Goal: Obtain resource: Download file/media

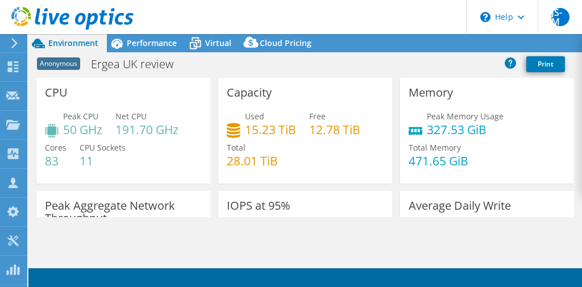
select select "USD"
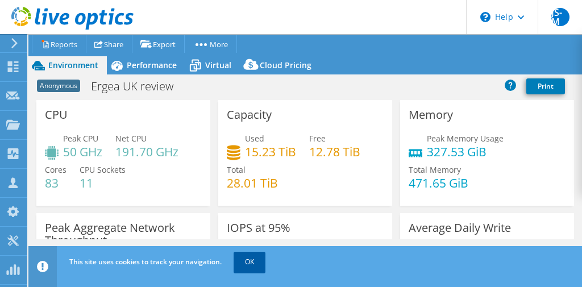
click at [246, 254] on link "OK" at bounding box center [249, 262] width 32 height 20
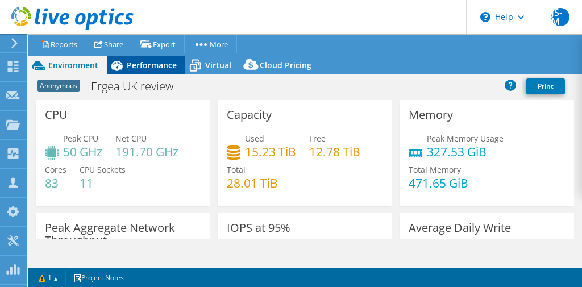
click at [144, 72] on div "Performance" at bounding box center [146, 65] width 78 height 18
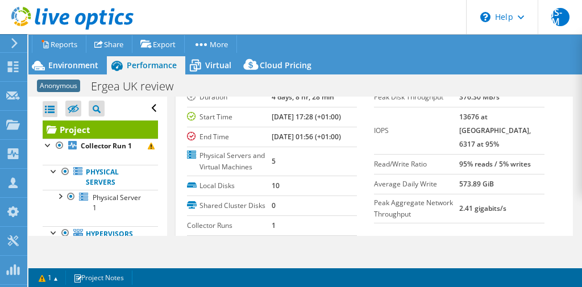
scroll to position [41, 0]
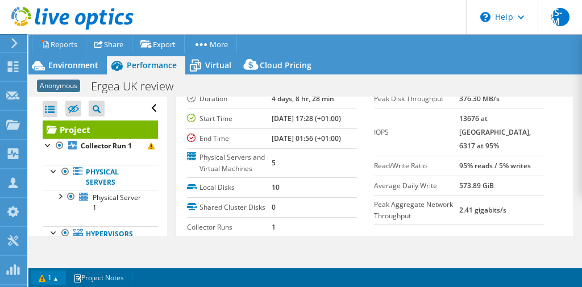
click at [48, 278] on link "1" at bounding box center [48, 277] width 35 height 14
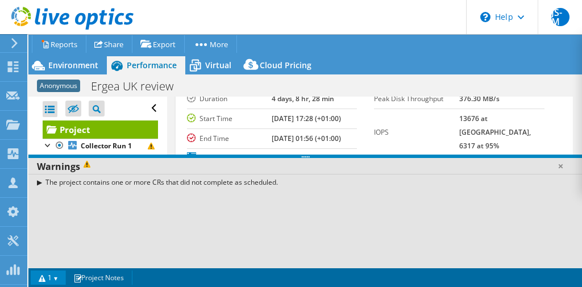
click at [48, 278] on link "1" at bounding box center [48, 277] width 35 height 14
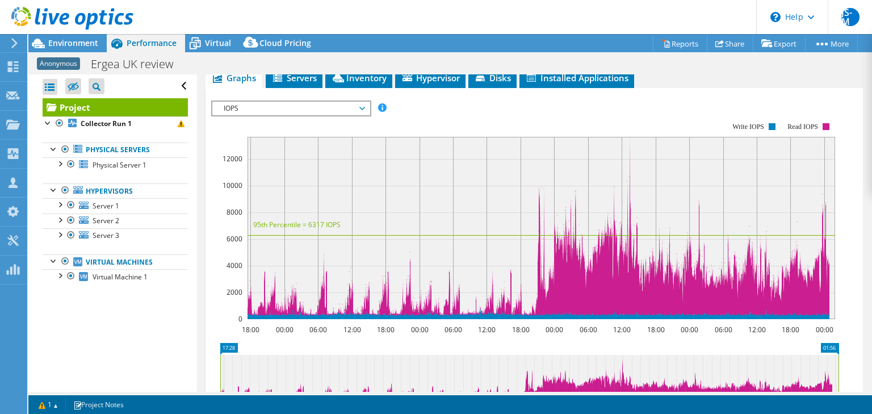
scroll to position [0, 0]
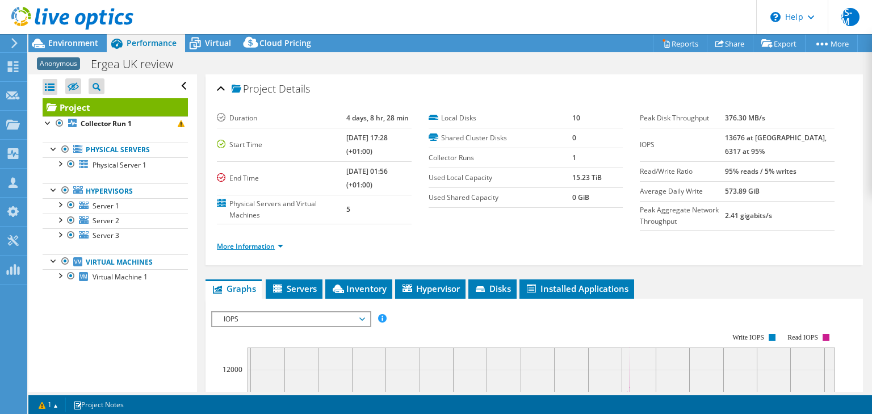
click at [257, 245] on link "More Information" at bounding box center [250, 246] width 66 height 10
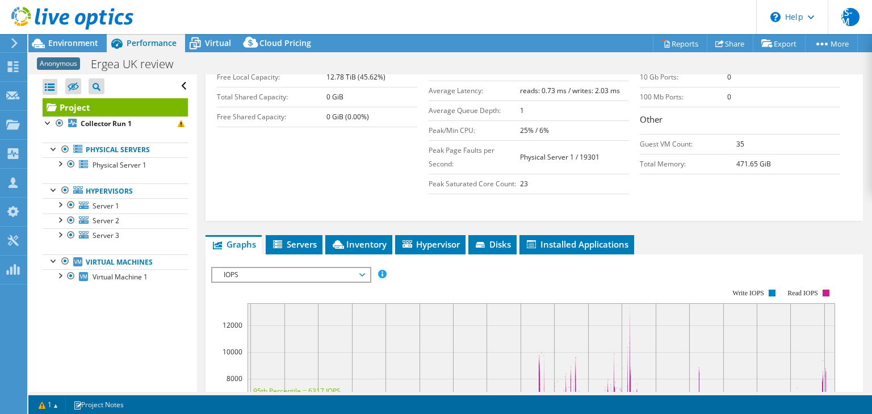
scroll to position [237, 0]
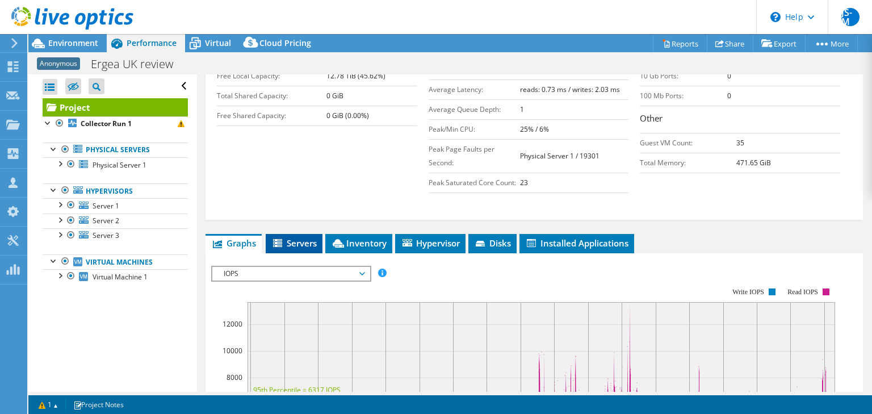
click at [313, 241] on span "Servers" at bounding box center [293, 242] width 45 height 11
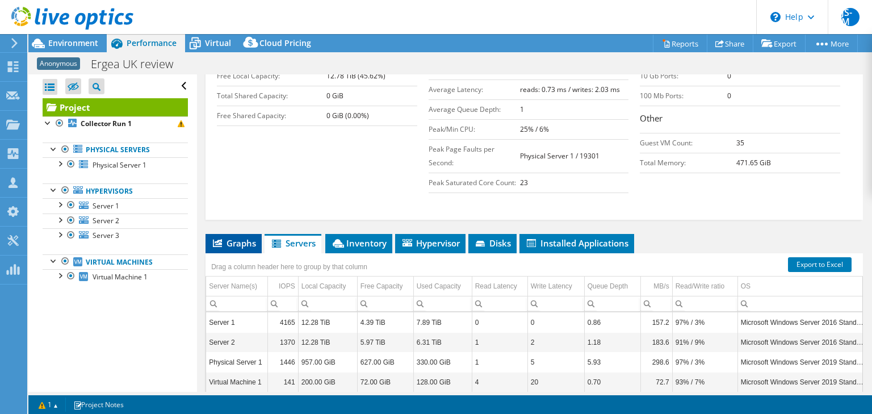
click at [228, 242] on span "Graphs" at bounding box center [233, 242] width 45 height 11
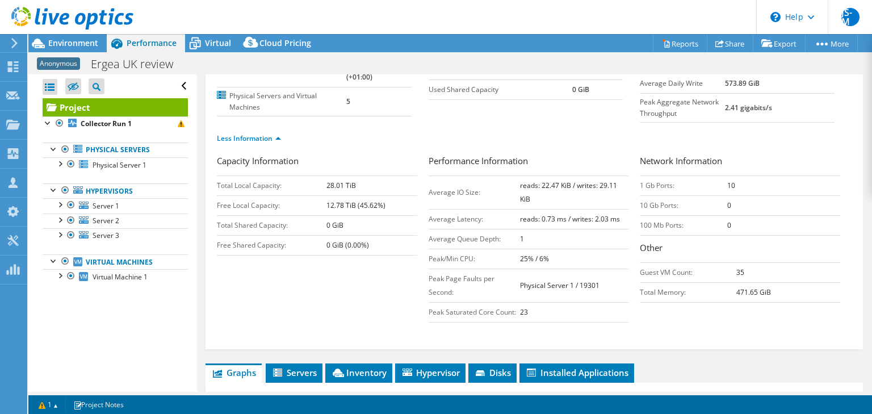
scroll to position [107, 0]
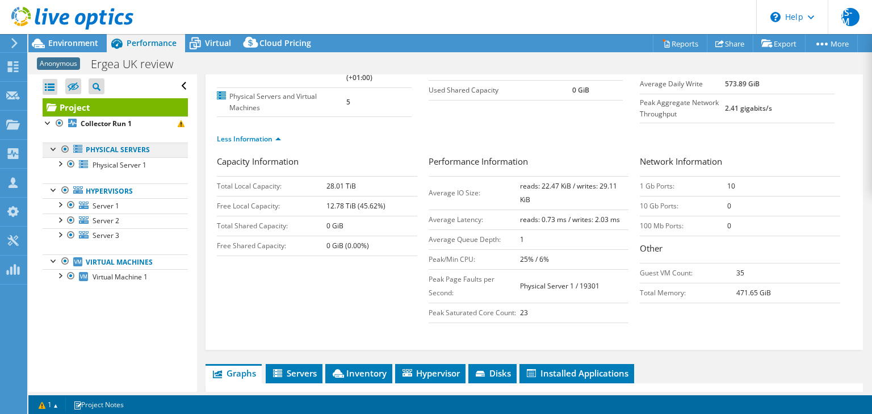
click at [120, 154] on link "Physical Servers" at bounding box center [115, 150] width 145 height 15
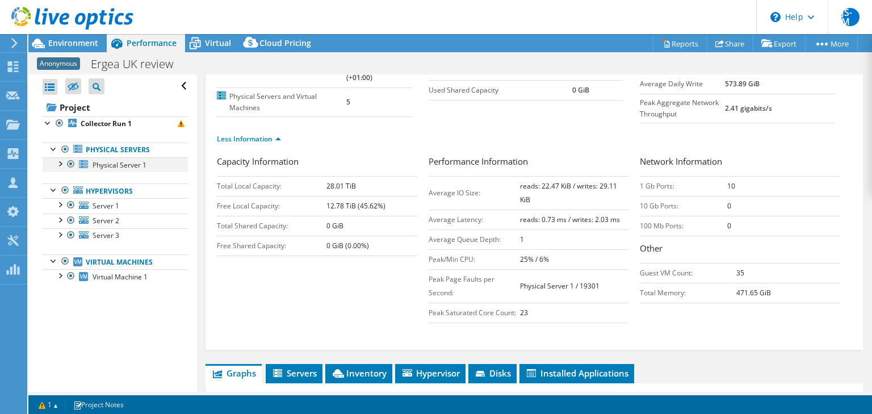
click at [59, 161] on div at bounding box center [59, 162] width 11 height 11
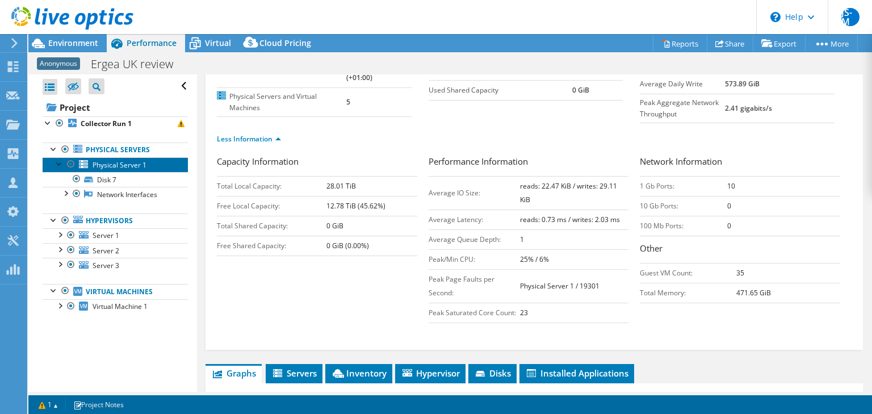
click at [116, 163] on span "Physical Server 1" at bounding box center [120, 165] width 54 height 10
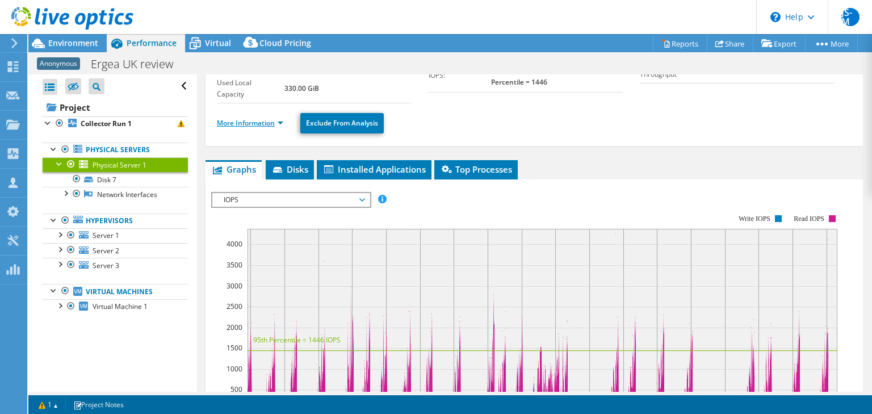
click at [263, 125] on link "More Information" at bounding box center [250, 123] width 66 height 10
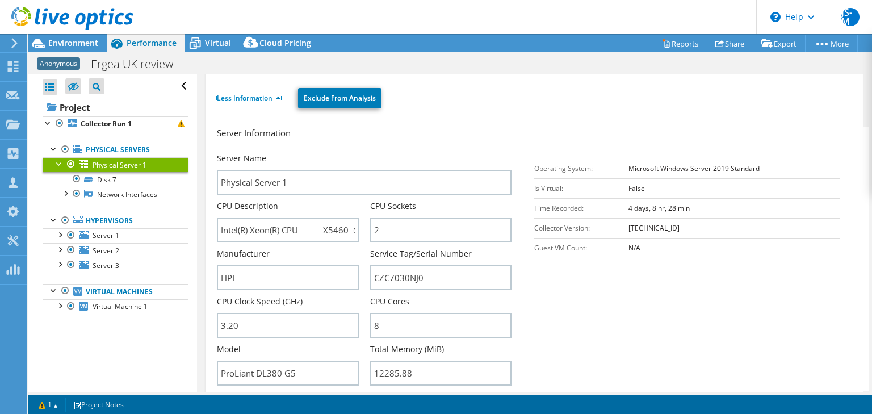
scroll to position [133, 0]
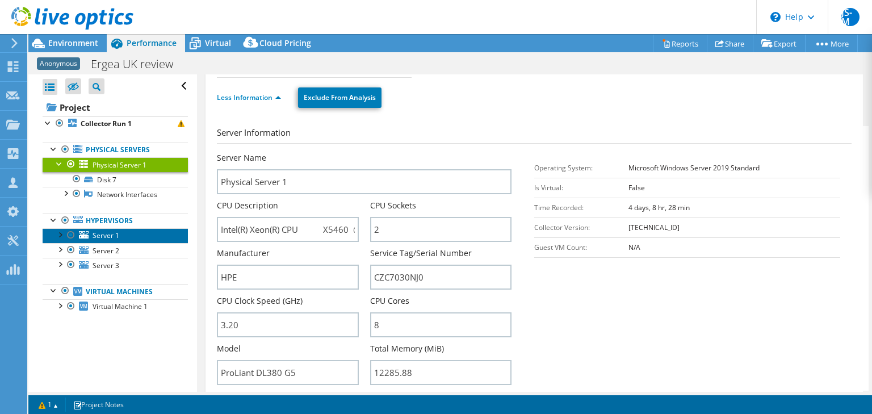
click at [109, 239] on span "Server 1" at bounding box center [106, 236] width 27 height 10
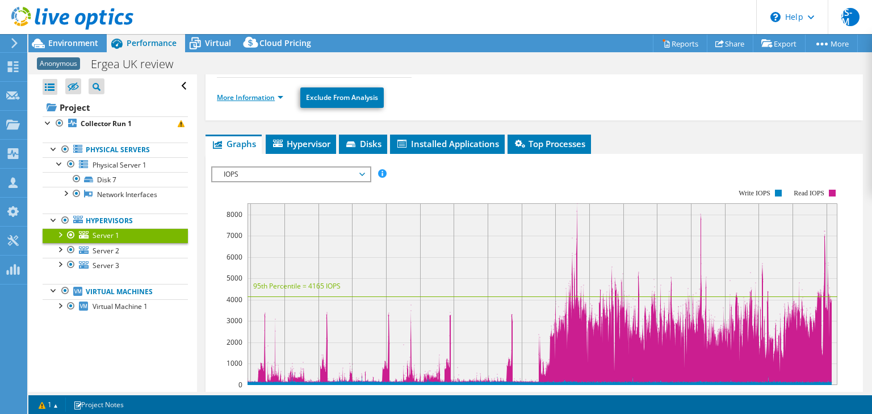
click at [254, 95] on link "More Information" at bounding box center [250, 98] width 66 height 10
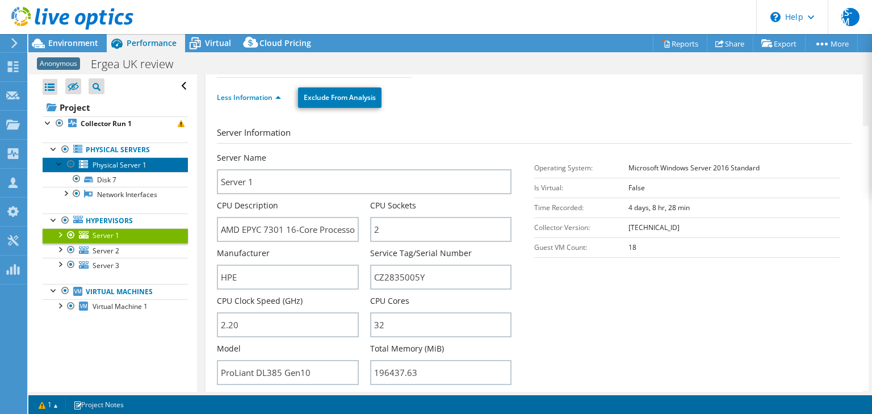
click at [124, 167] on span "Physical Server 1" at bounding box center [120, 165] width 54 height 10
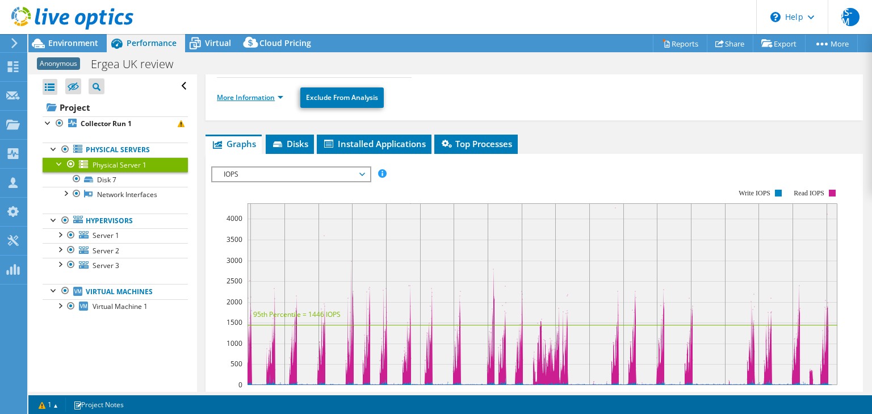
click at [236, 97] on link "More Information" at bounding box center [250, 98] width 66 height 10
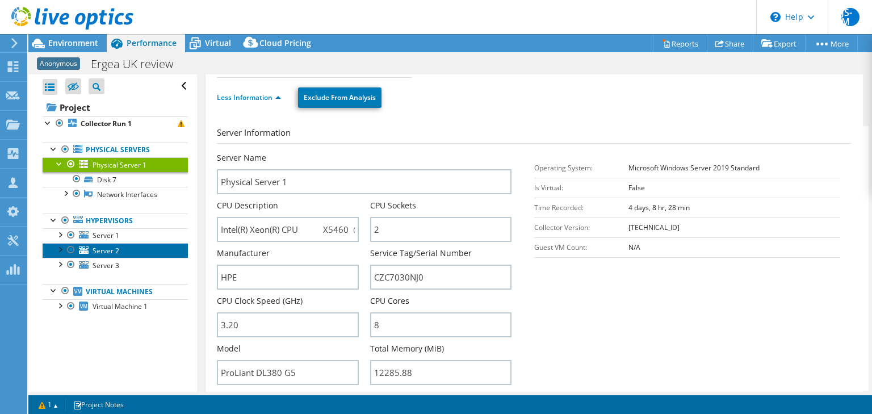
click at [112, 246] on span "Server 2" at bounding box center [106, 251] width 27 height 10
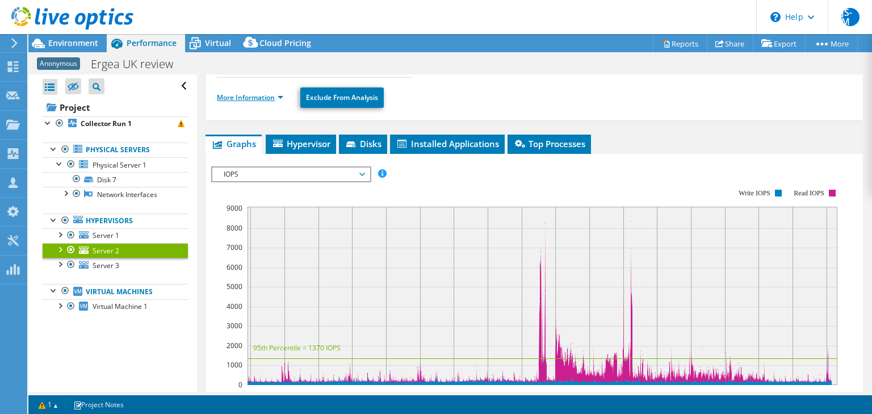
click at [248, 97] on link "More Information" at bounding box center [250, 98] width 66 height 10
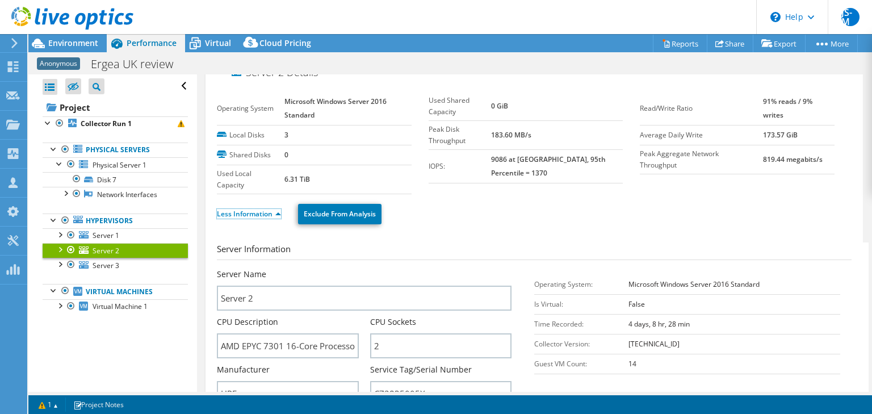
scroll to position [0, 0]
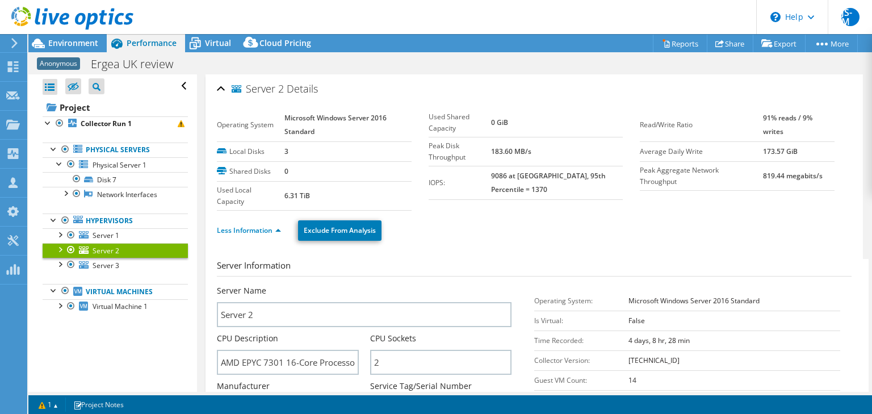
click at [178, 84] on div "Open All Close All Hide Excluded Nodes Project Tree Filter" at bounding box center [115, 86] width 145 height 24
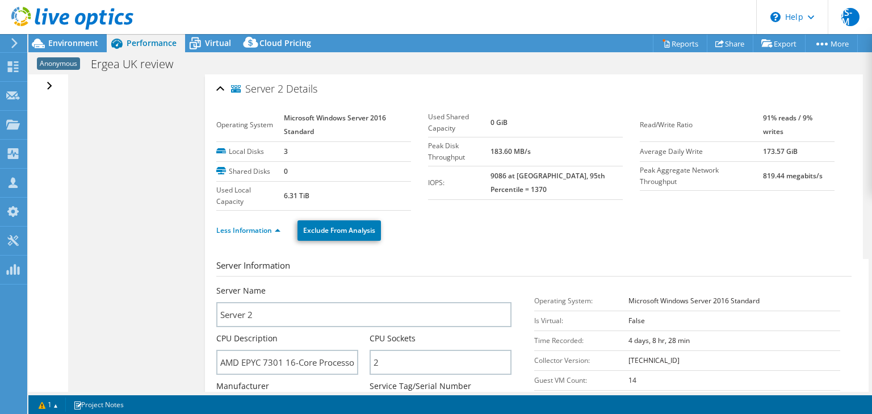
click at [46, 87] on div "Open All Close All Hide Excluded Nodes Project Tree Filter" at bounding box center [51, 86] width 16 height 24
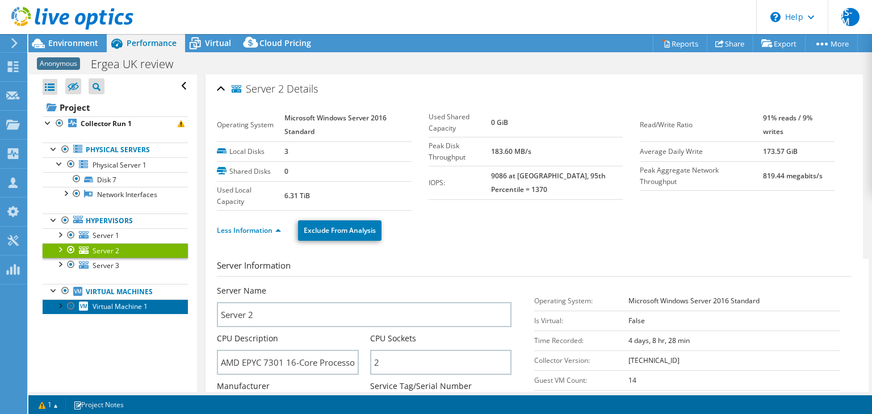
click at [138, 286] on span "Virtual Machine 1" at bounding box center [120, 307] width 55 height 10
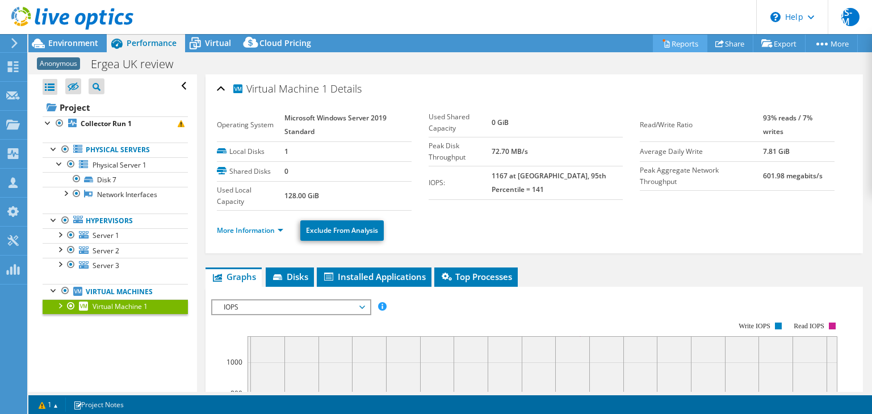
click at [581, 41] on link "Reports" at bounding box center [680, 44] width 55 height 18
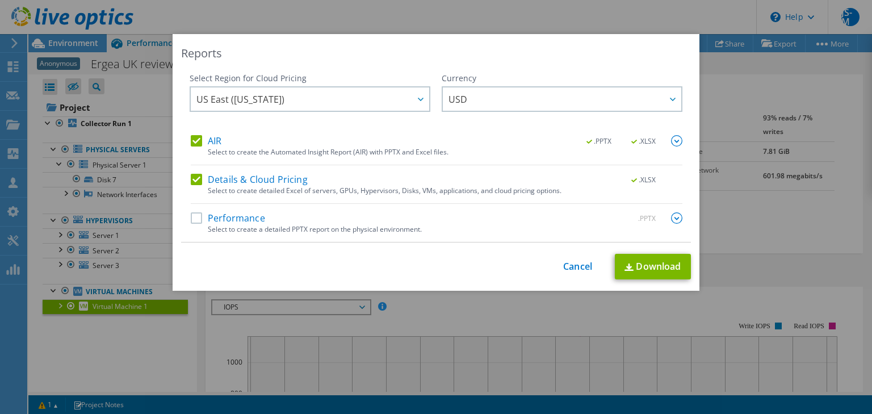
click at [195, 144] on label "AIR" at bounding box center [206, 140] width 31 height 11
click at [0, 0] on input "AIR" at bounding box center [0, 0] width 0 height 0
click at [581, 261] on link "Download" at bounding box center [653, 267] width 76 height 26
click at [579, 259] on div "This process may take a while, please wait... Cancel Download" at bounding box center [436, 267] width 510 height 26
click at [579, 266] on link "Cancel" at bounding box center [577, 266] width 29 height 11
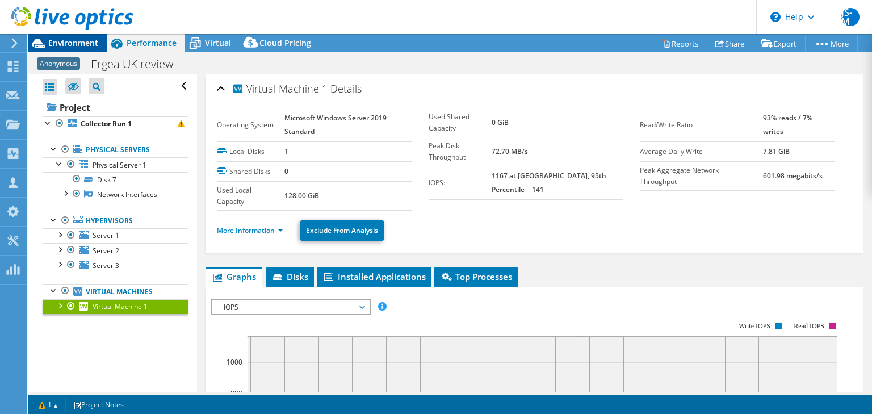
click at [68, 41] on span "Environment" at bounding box center [73, 42] width 50 height 11
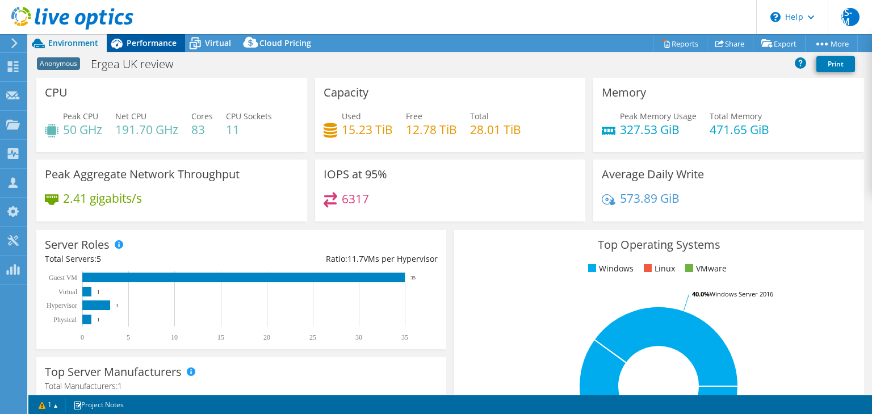
click at [158, 39] on span "Performance" at bounding box center [152, 42] width 50 height 11
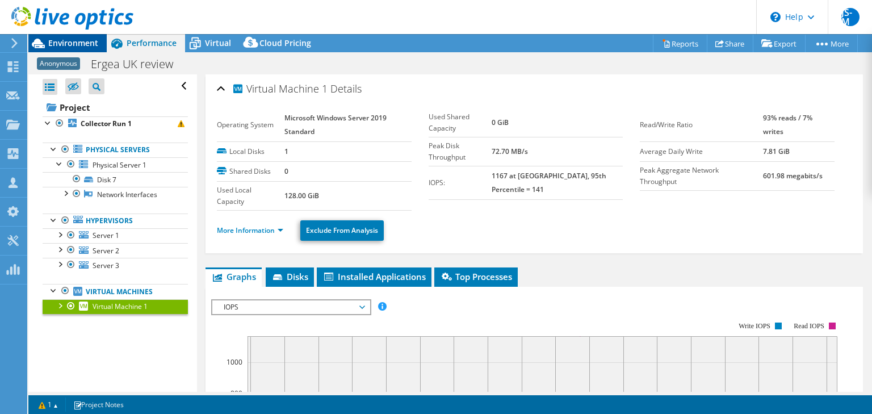
click at [82, 40] on span "Environment" at bounding box center [73, 42] width 50 height 11
